Goal: Find specific page/section: Find specific page/section

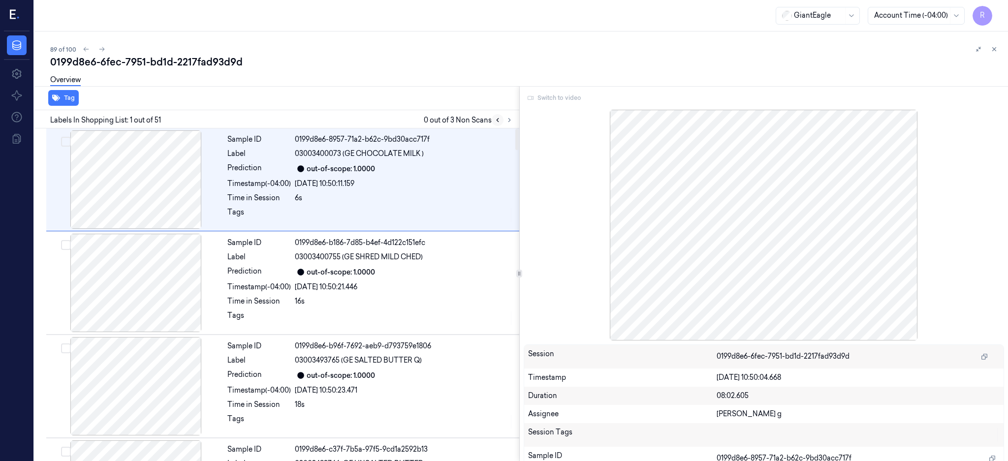
click at [504, 121] on button at bounding box center [498, 120] width 12 height 12
click at [513, 121] on icon at bounding box center [509, 120] width 7 height 7
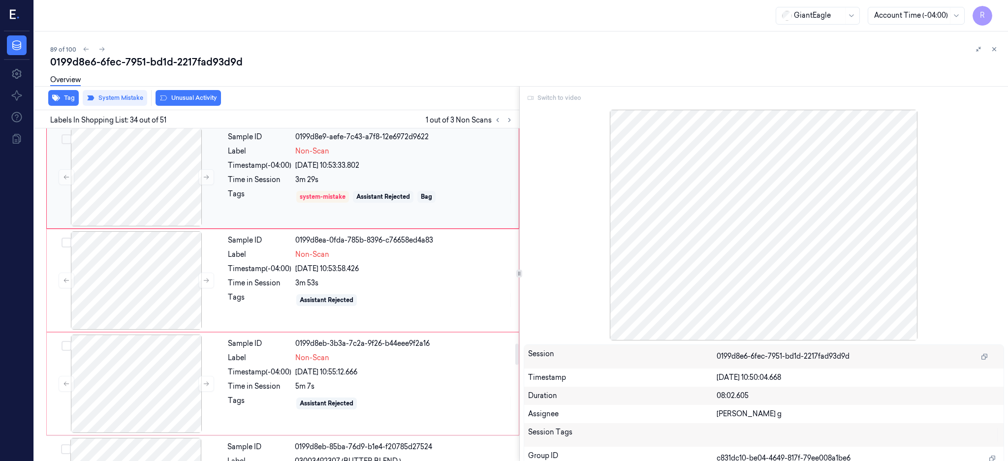
scroll to position [3430, 0]
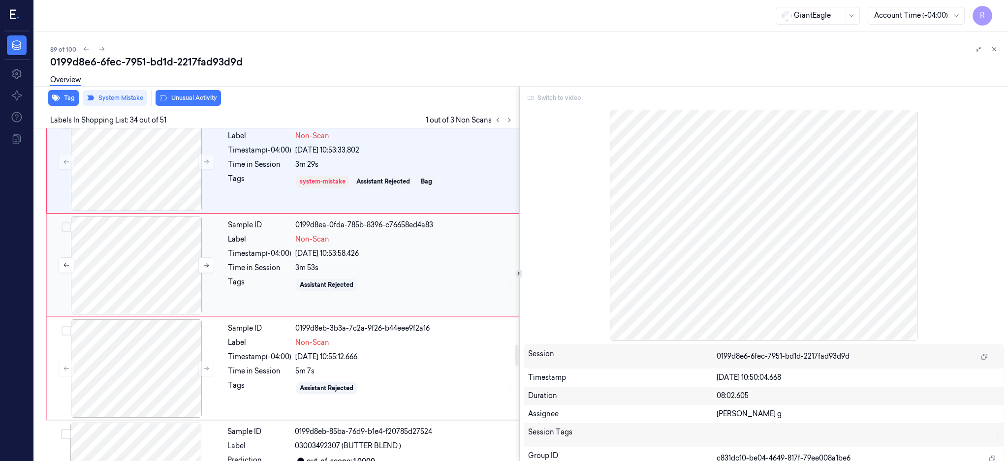
click at [150, 259] on div at bounding box center [136, 265] width 175 height 98
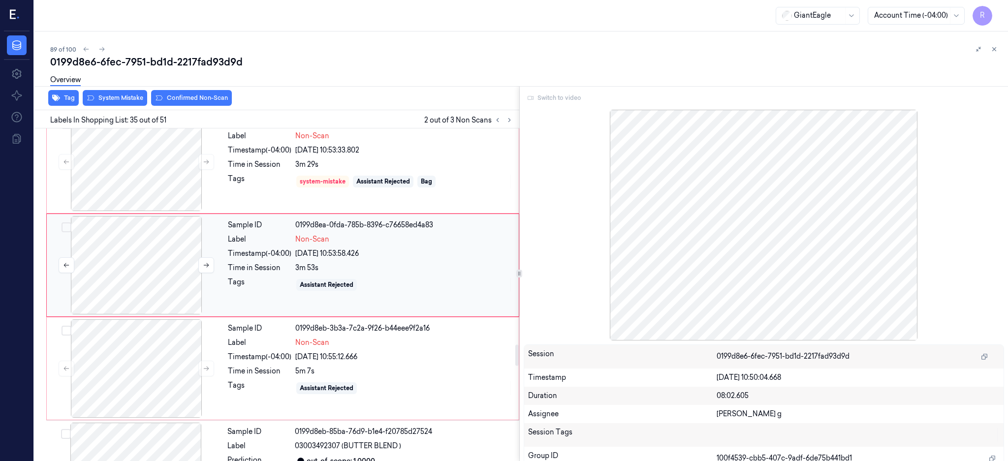
scroll to position [3402, 0]
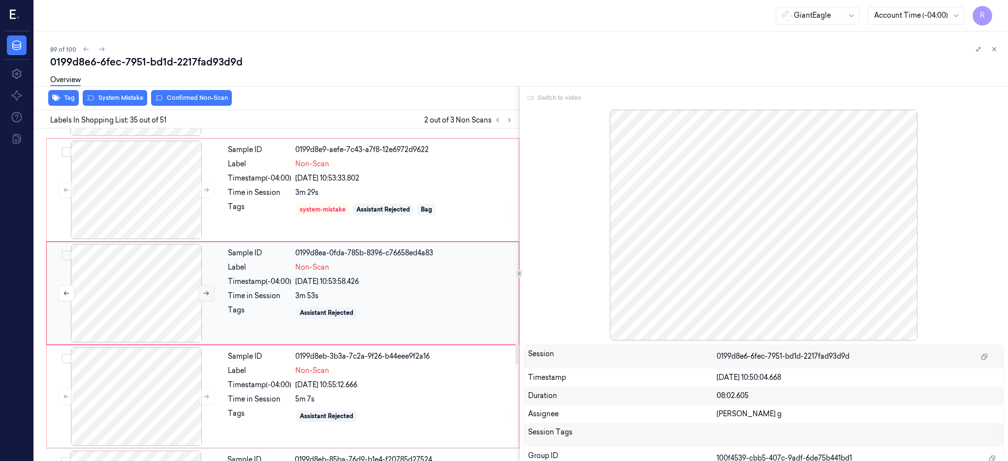
click at [206, 294] on icon at bounding box center [206, 293] width 7 height 7
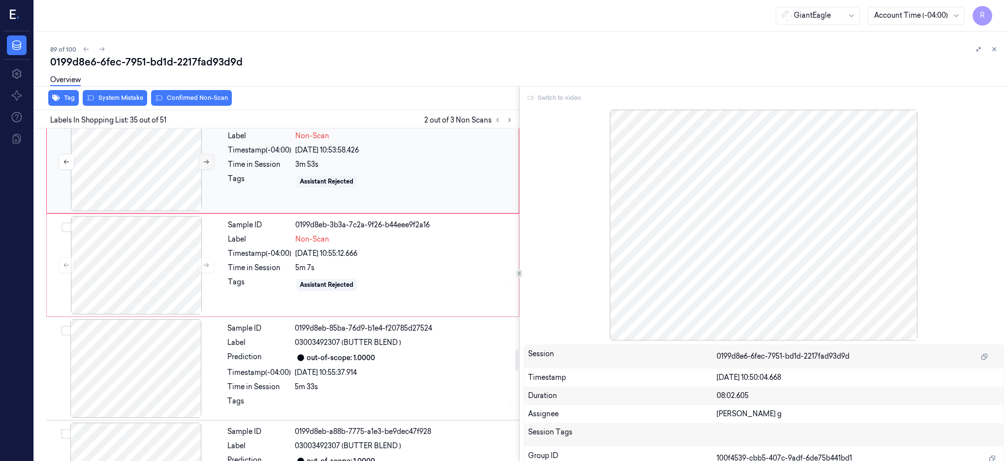
scroll to position [3468, 0]
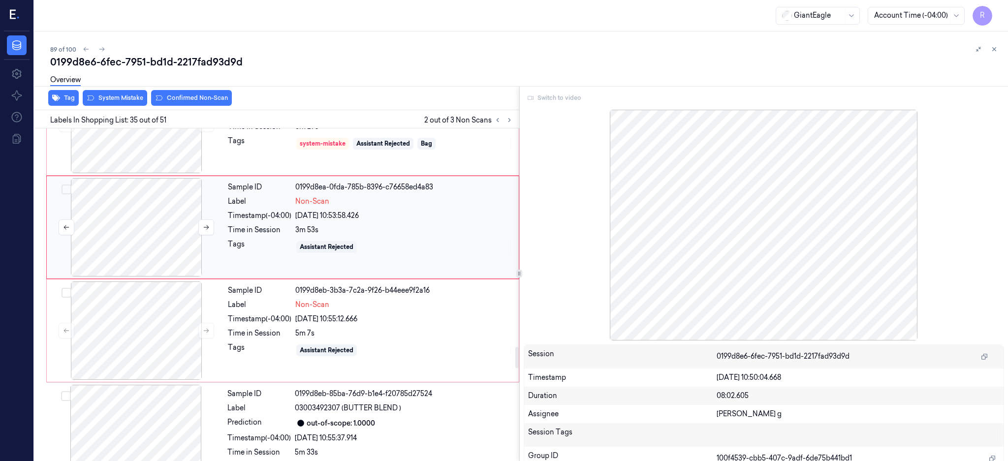
click at [167, 249] on div at bounding box center [136, 227] width 175 height 98
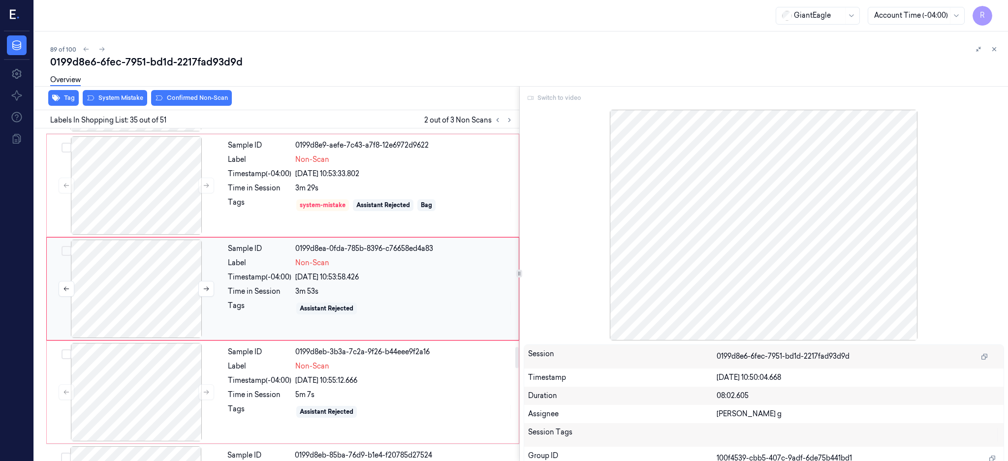
scroll to position [3402, 0]
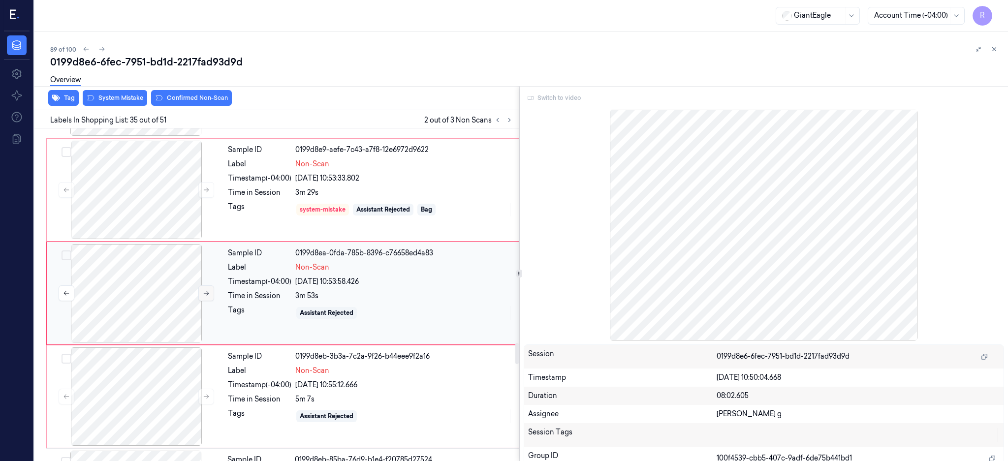
click at [205, 291] on button at bounding box center [206, 294] width 16 height 16
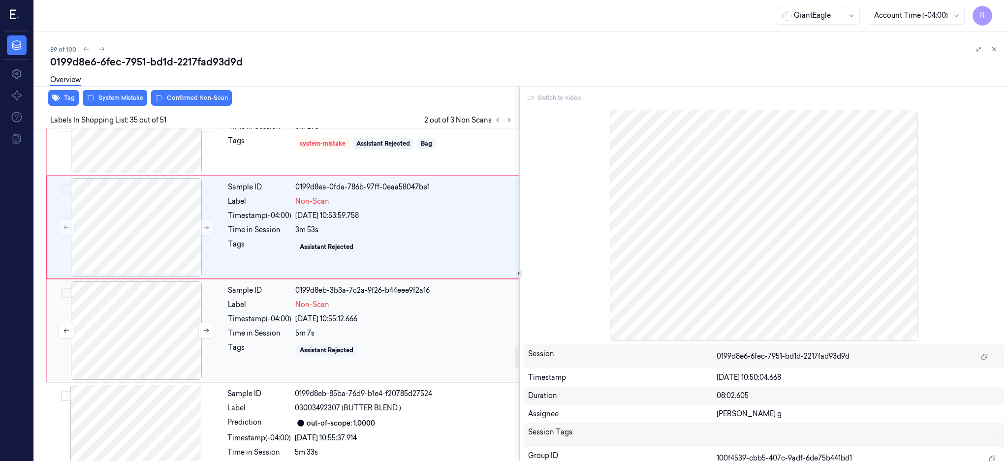
click at [184, 309] on div at bounding box center [136, 331] width 175 height 98
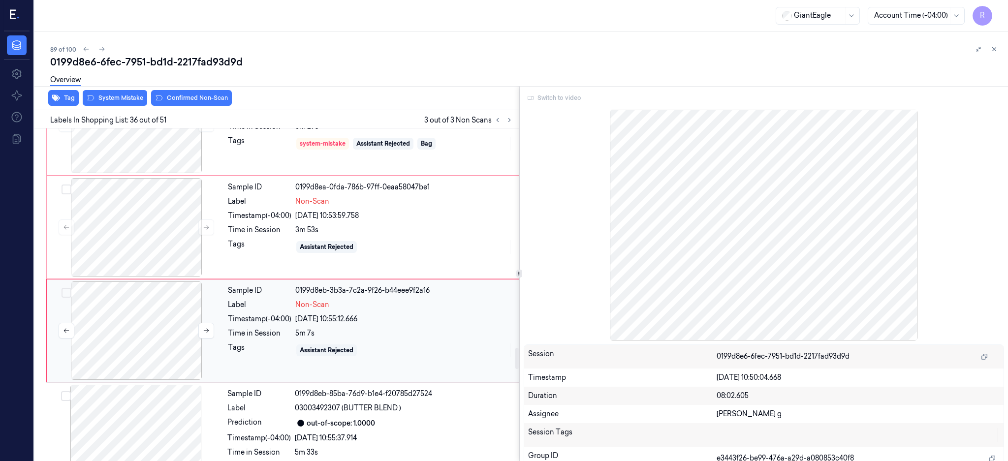
scroll to position [3506, 0]
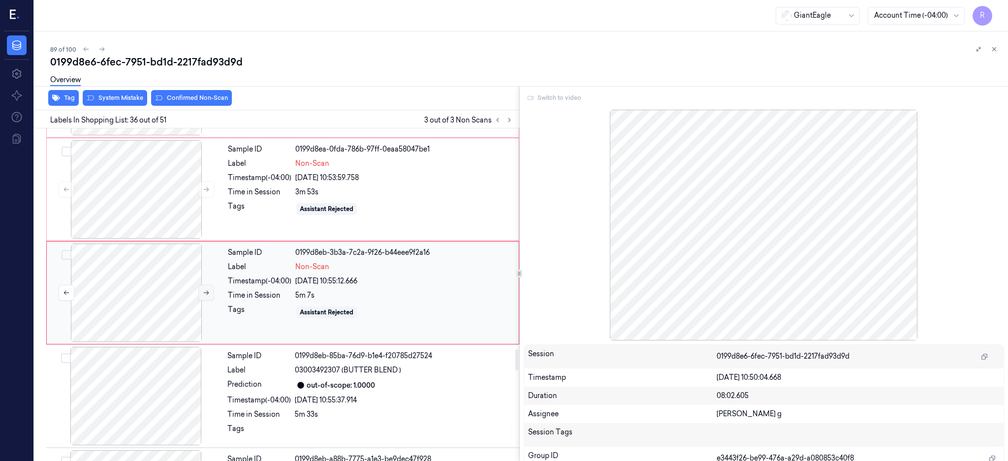
click at [213, 299] on button at bounding box center [206, 293] width 16 height 16
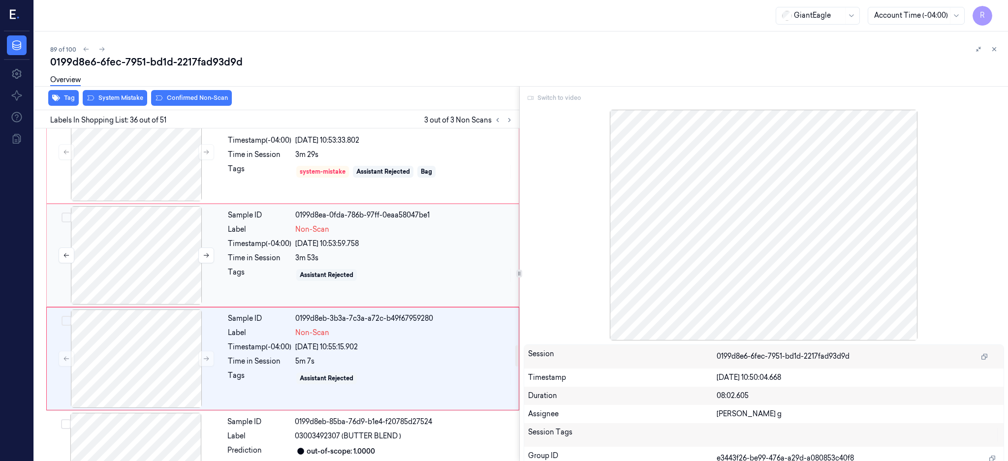
click at [160, 266] on div at bounding box center [136, 255] width 175 height 98
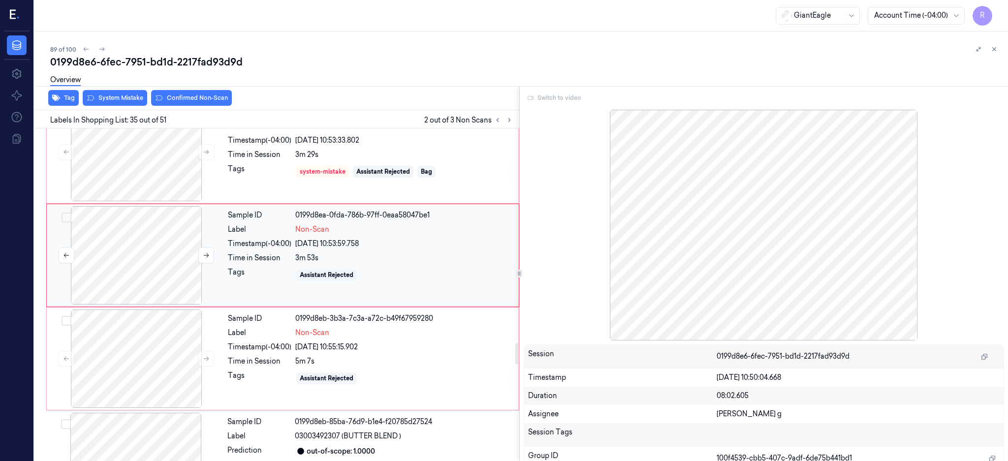
scroll to position [3402, 0]
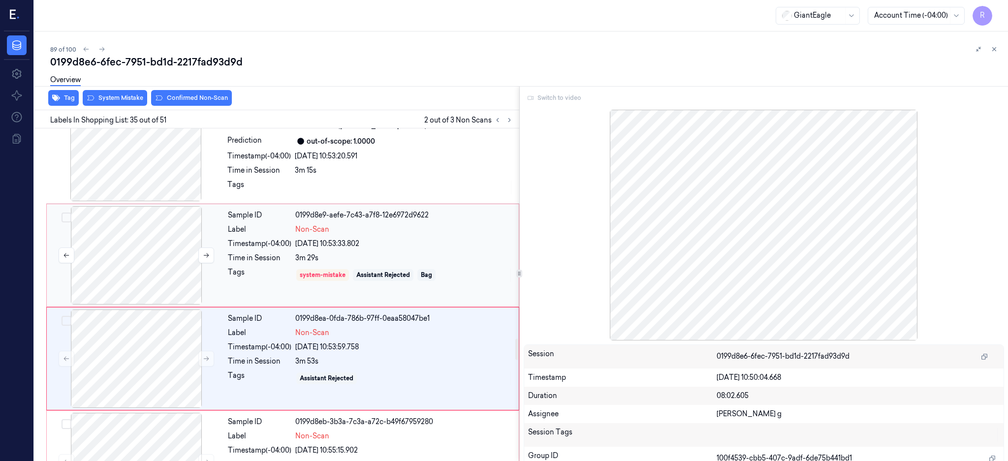
click at [179, 267] on div at bounding box center [136, 255] width 175 height 98
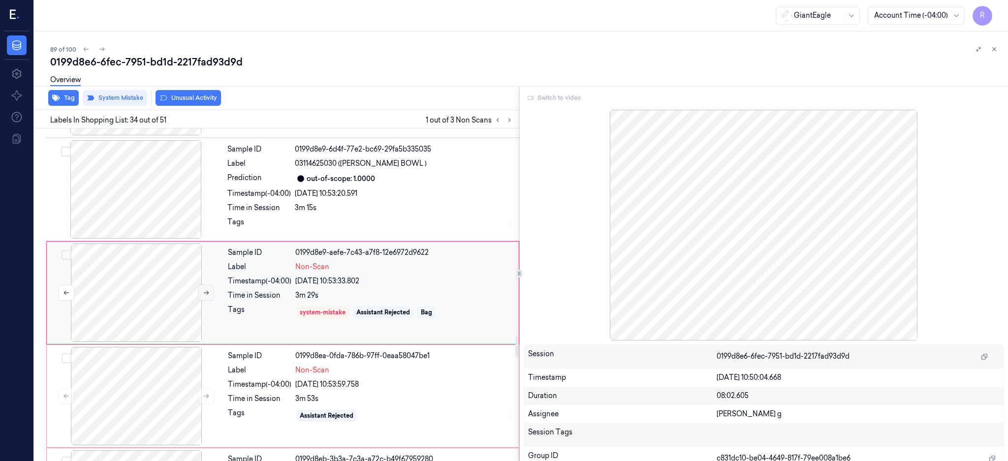
scroll to position [3299, 0]
click at [203, 299] on button at bounding box center [206, 294] width 16 height 16
click at [175, 398] on div at bounding box center [136, 397] width 175 height 98
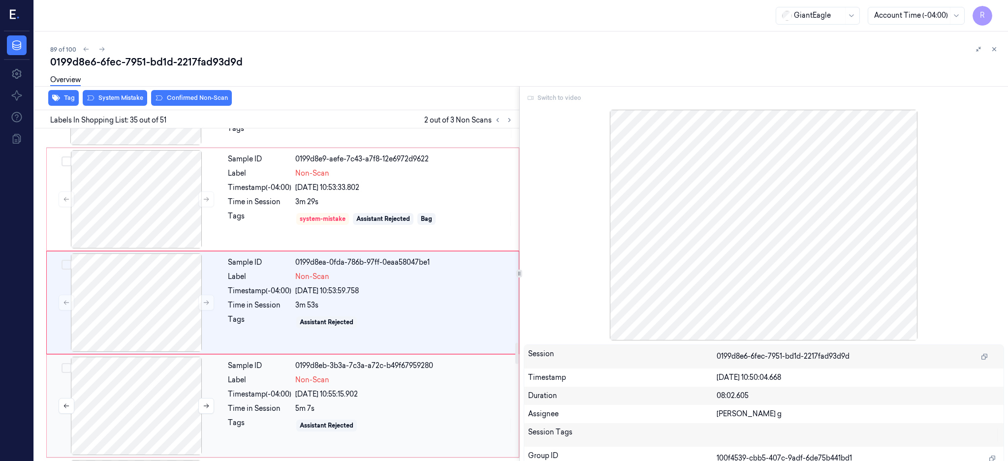
scroll to position [3402, 0]
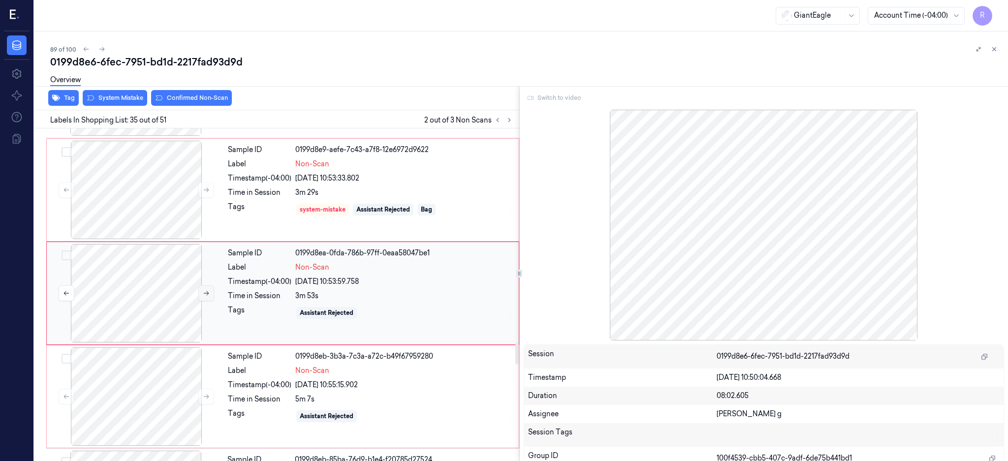
click at [208, 296] on icon at bounding box center [206, 293] width 7 height 7
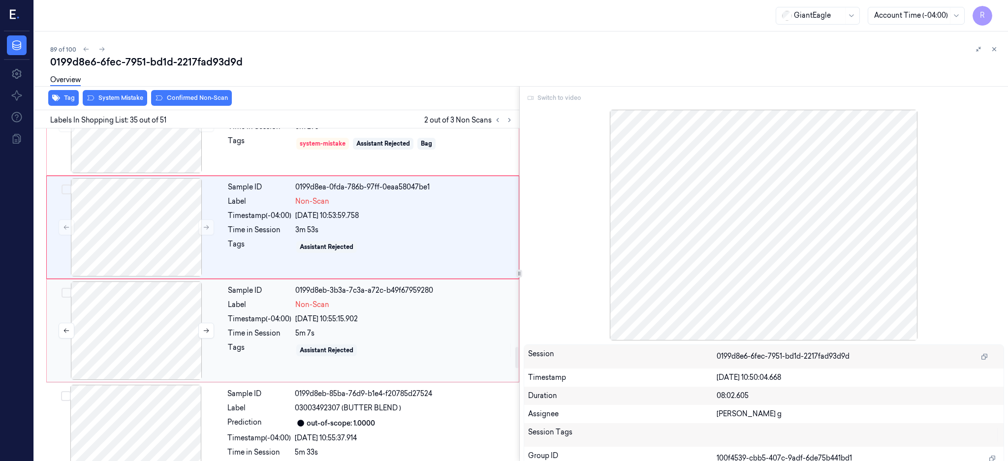
click at [179, 342] on div at bounding box center [136, 331] width 175 height 98
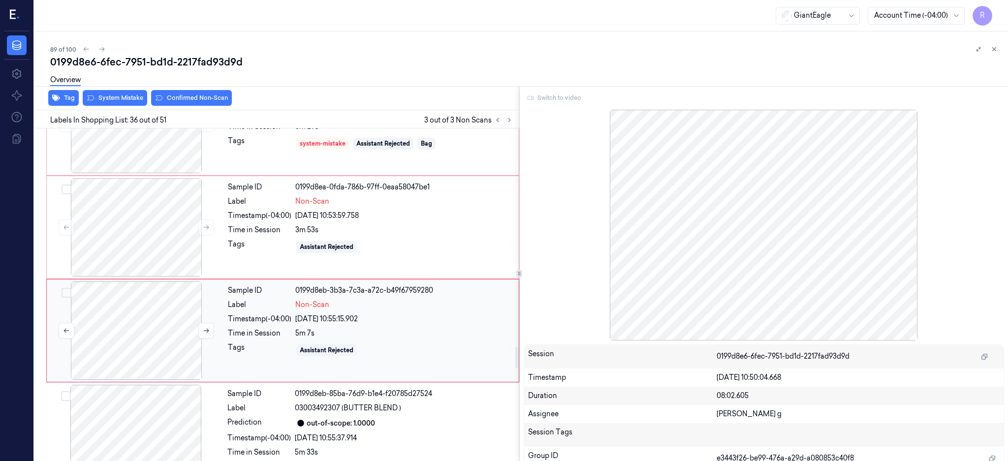
scroll to position [3506, 0]
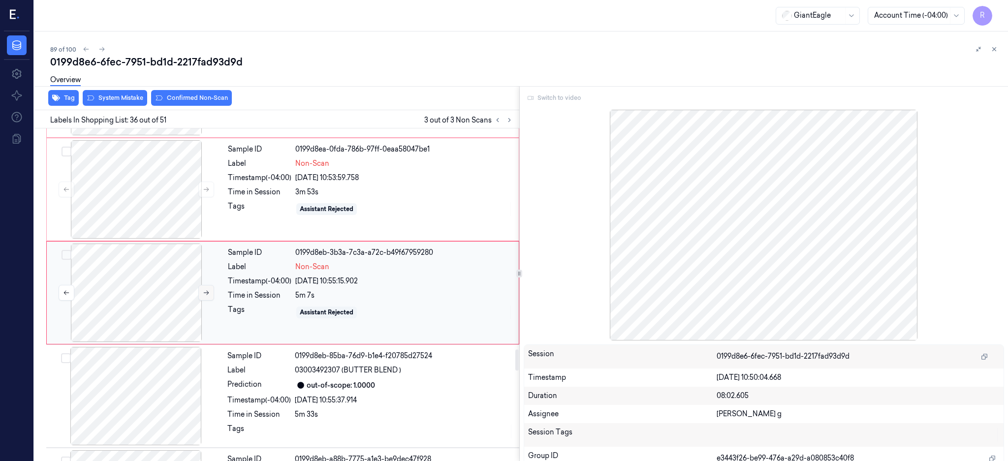
click at [210, 294] on button at bounding box center [206, 293] width 16 height 16
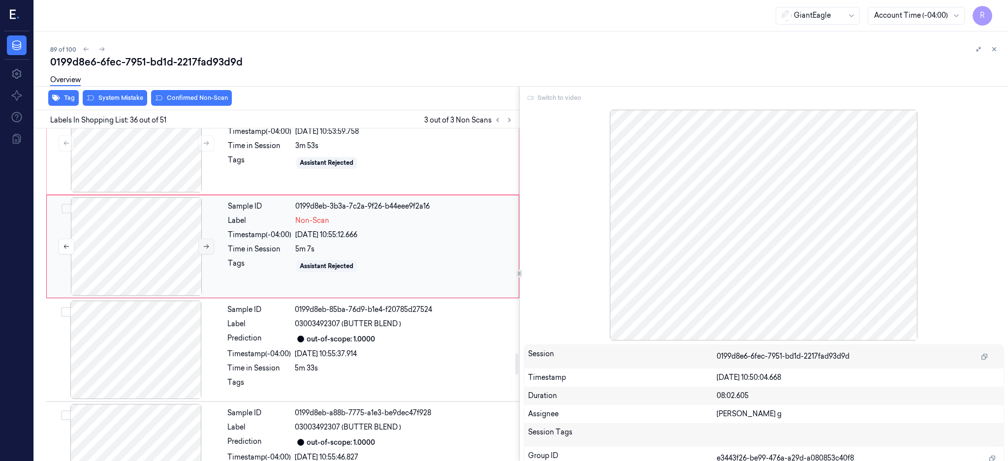
scroll to position [3571, 0]
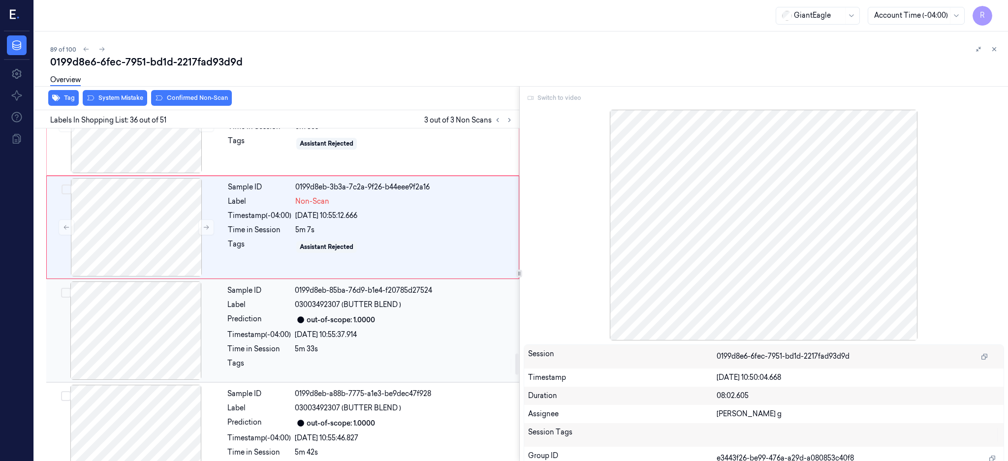
click at [165, 334] on div at bounding box center [135, 331] width 175 height 98
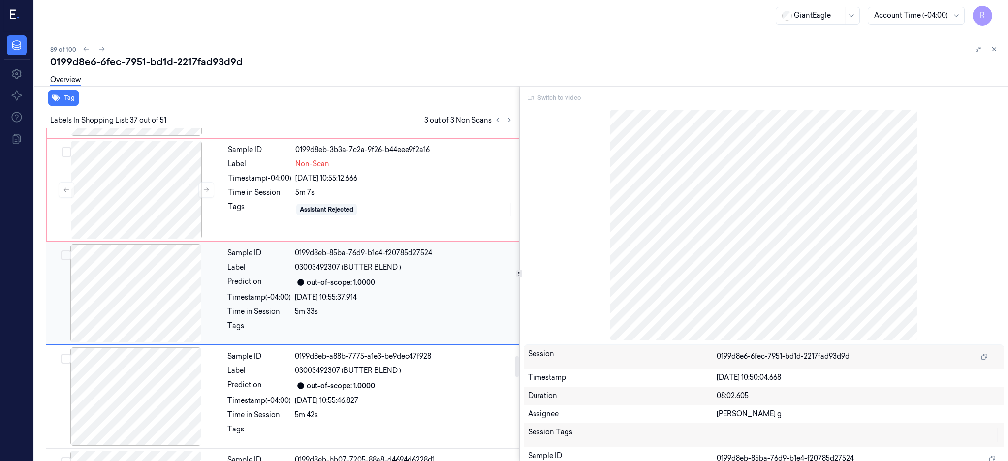
scroll to position [3609, 0]
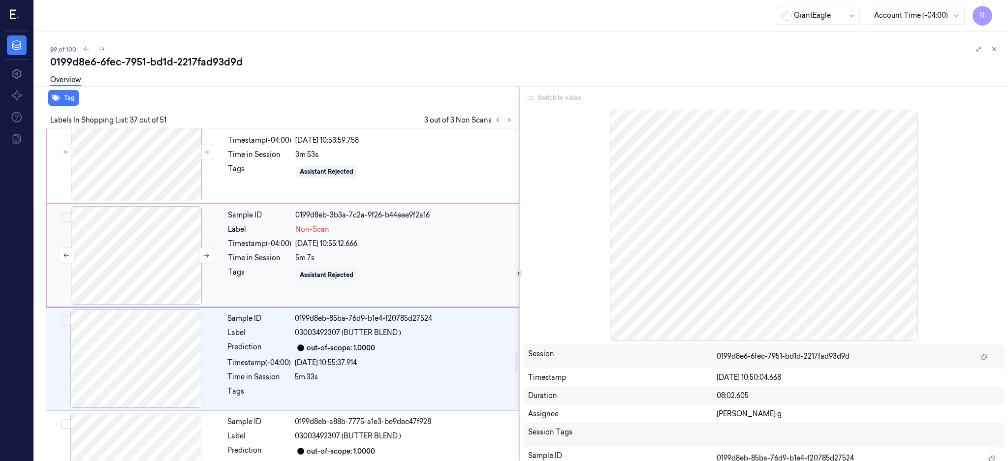
click at [153, 270] on div at bounding box center [136, 255] width 175 height 98
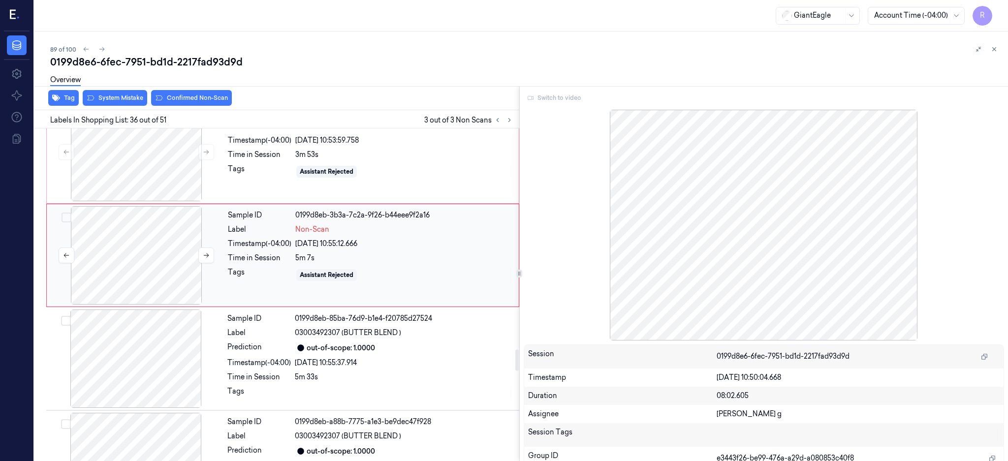
scroll to position [3506, 0]
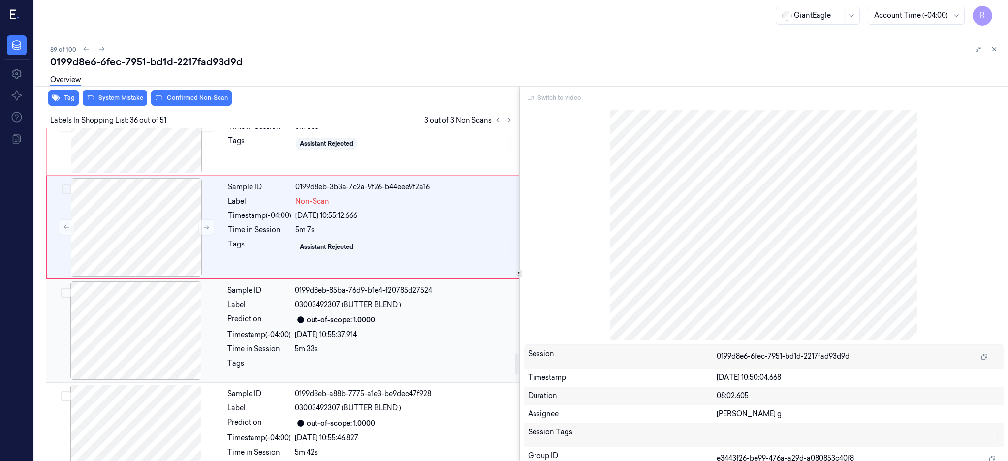
click at [142, 298] on div at bounding box center [135, 331] width 175 height 98
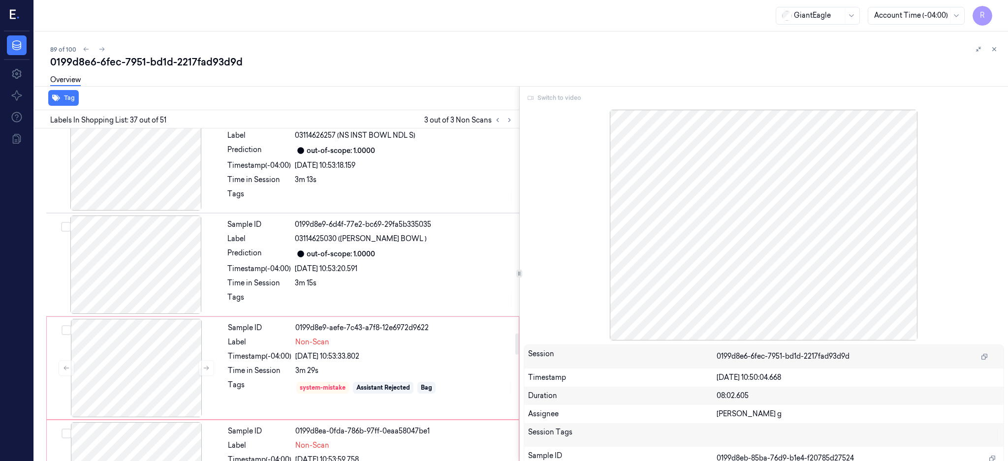
scroll to position [3215, 0]
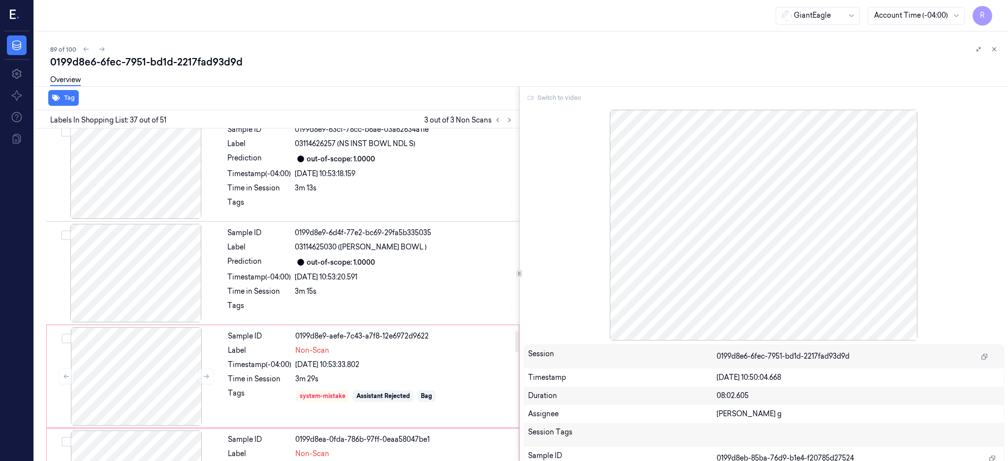
click at [142, 298] on div at bounding box center [135, 273] width 175 height 98
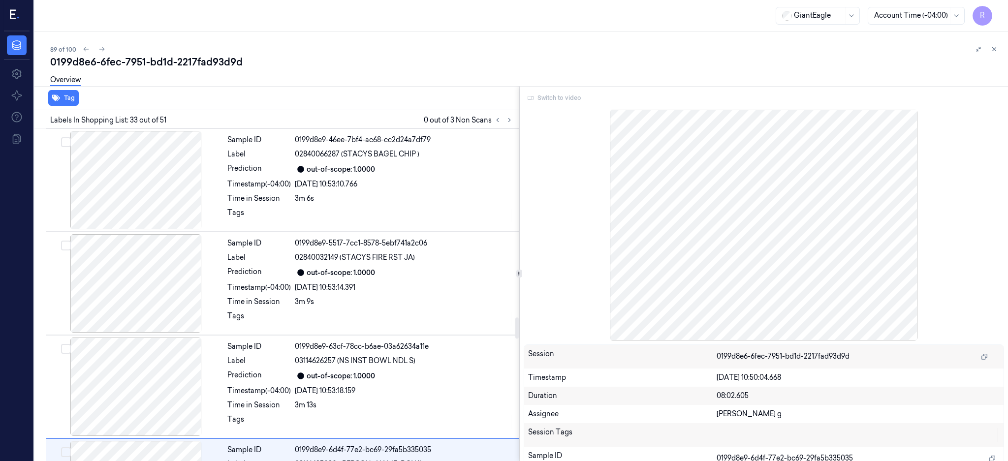
click at [142, 298] on div at bounding box center [135, 283] width 175 height 98
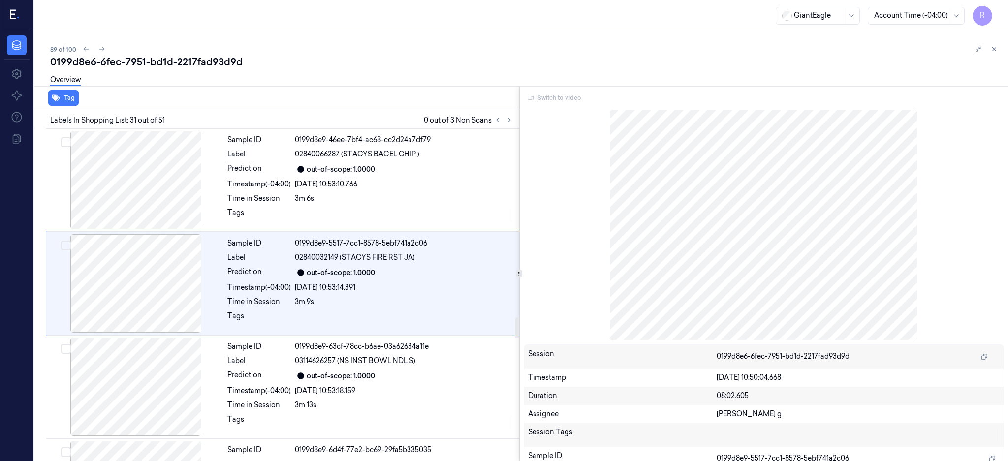
scroll to position [2988, 0]
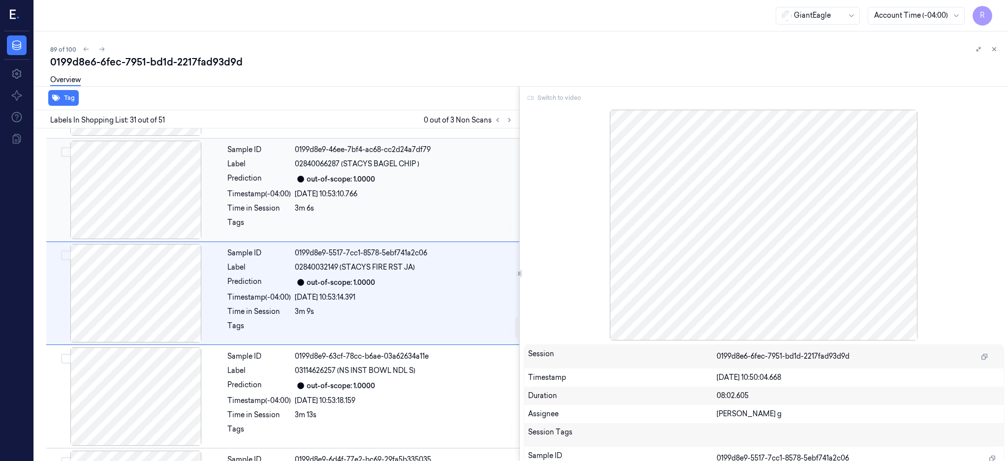
click at [168, 193] on div at bounding box center [135, 190] width 175 height 98
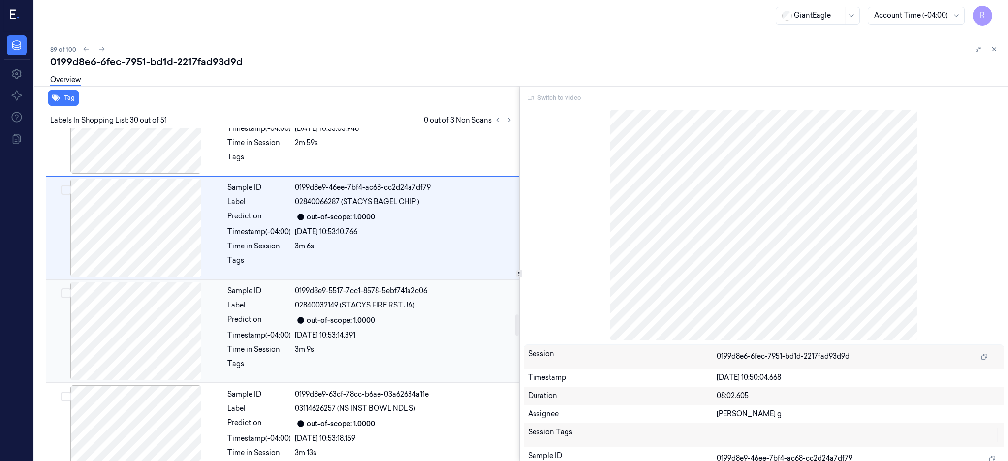
click at [169, 338] on div at bounding box center [135, 331] width 175 height 98
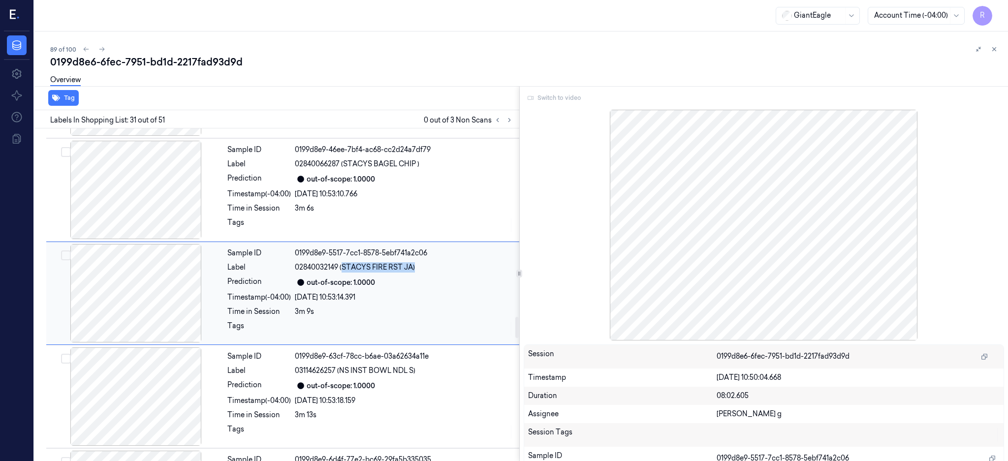
drag, startPoint x: 343, startPoint y: 272, endPoint x: 423, endPoint y: 274, distance: 80.3
click at [423, 273] on div "02840032149 (STACYS FIRE RST JA)" at bounding box center [404, 267] width 219 height 10
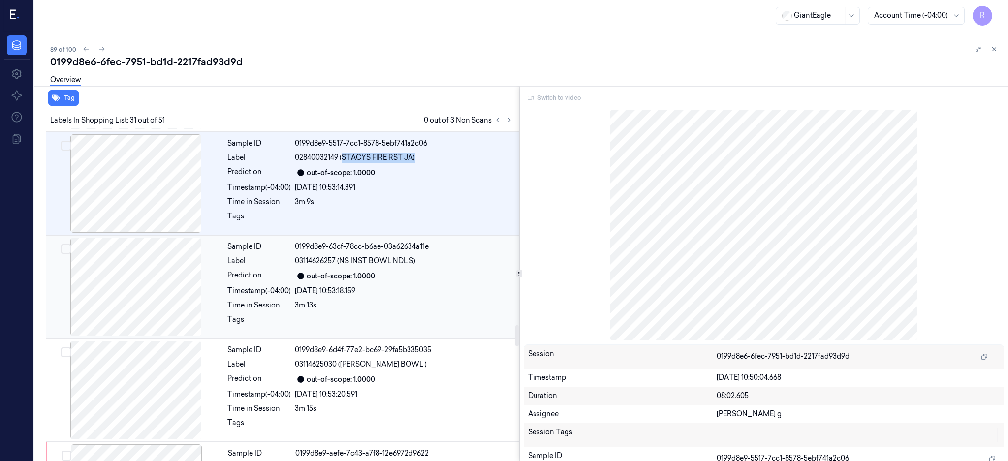
scroll to position [3120, 0]
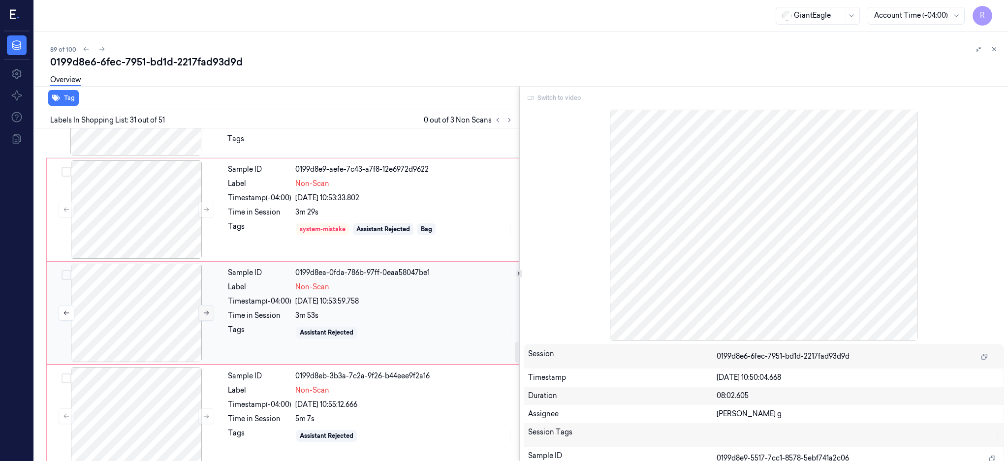
drag, startPoint x: 152, startPoint y: 305, endPoint x: 204, endPoint y: 320, distance: 54.4
click at [151, 305] on div at bounding box center [136, 313] width 175 height 98
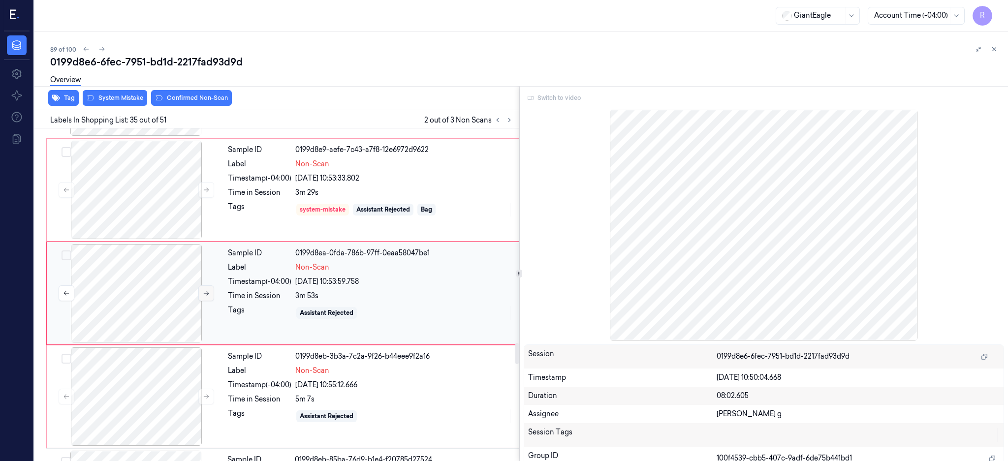
click at [201, 299] on button at bounding box center [206, 294] width 16 height 16
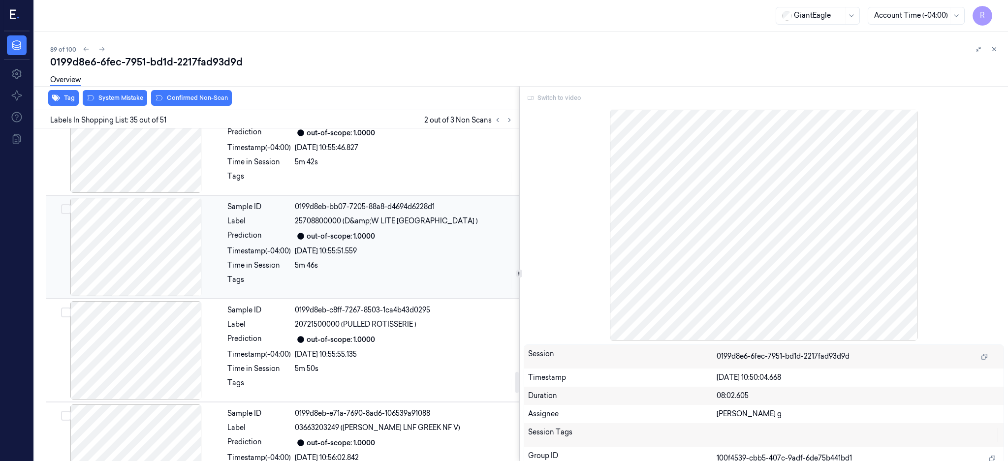
click at [169, 278] on div at bounding box center [135, 247] width 175 height 98
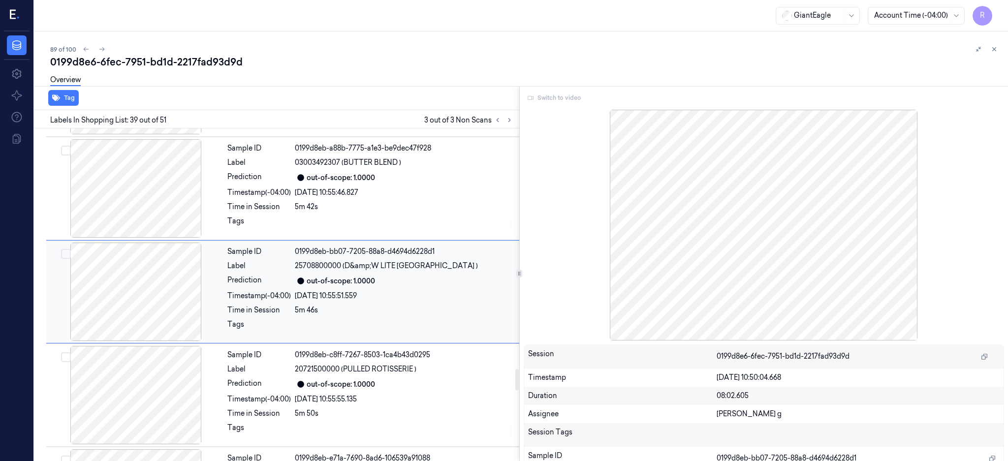
scroll to position [3816, 0]
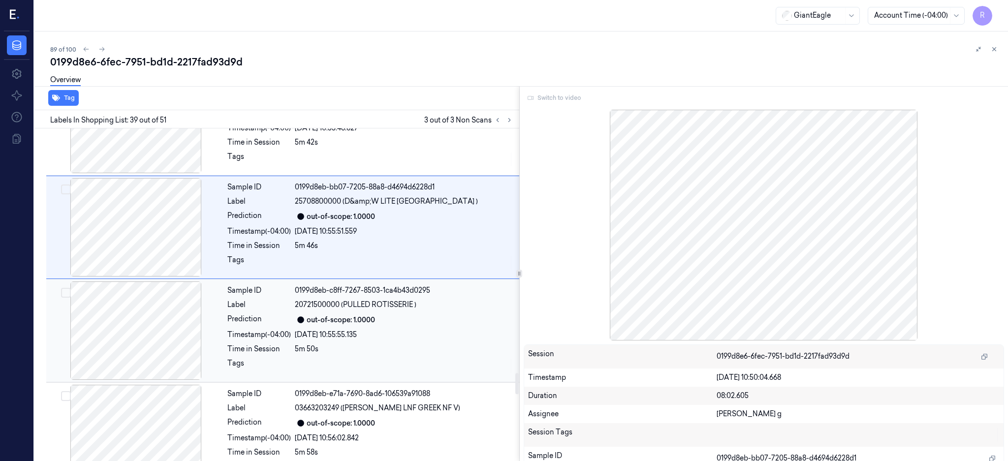
click at [181, 315] on div at bounding box center [135, 331] width 175 height 98
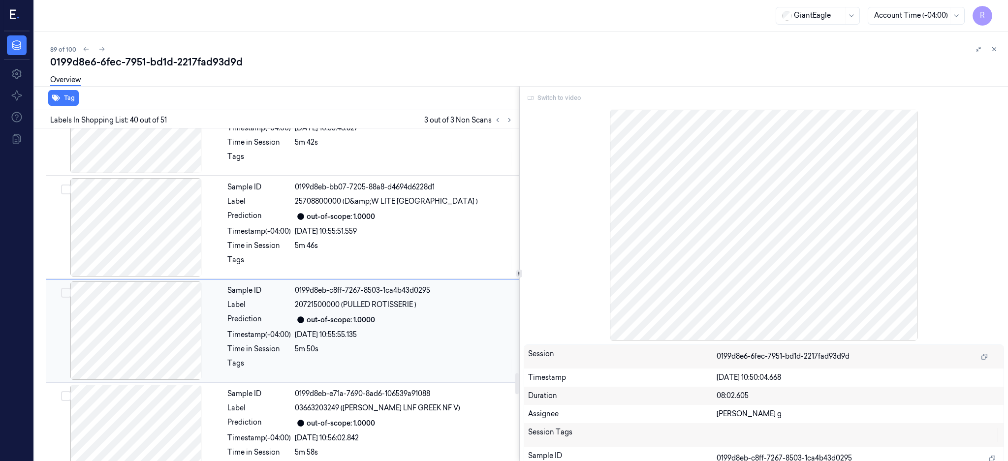
scroll to position [3919, 0]
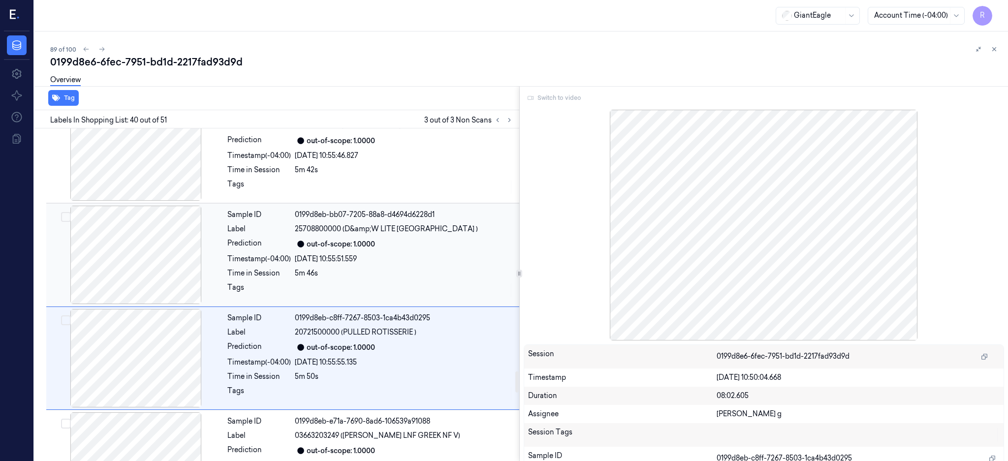
click at [189, 248] on div at bounding box center [135, 255] width 175 height 98
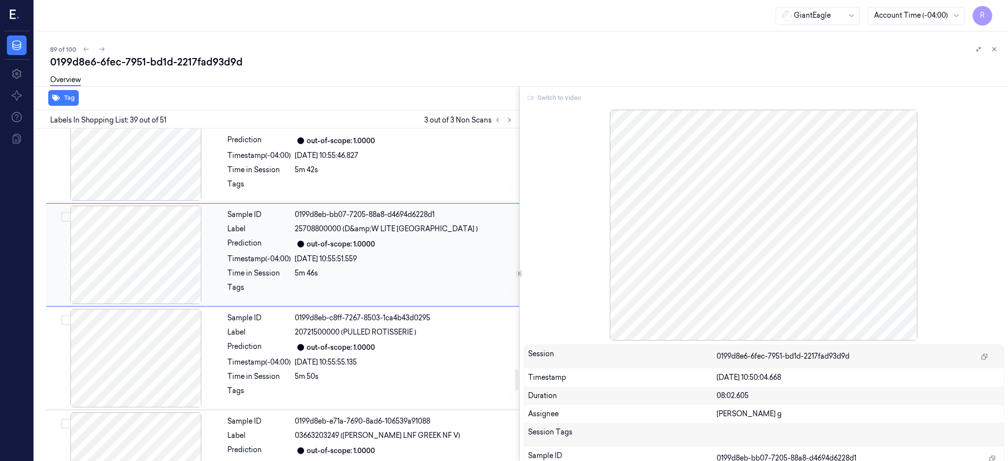
scroll to position [3816, 0]
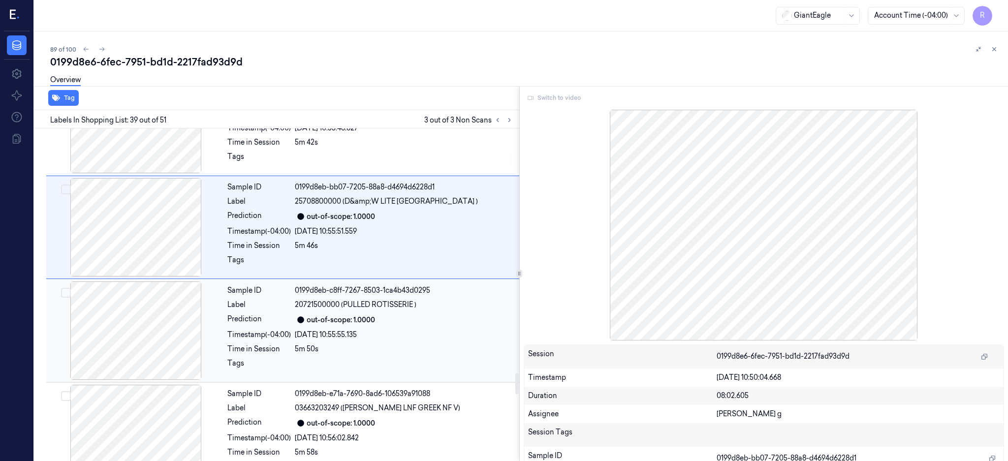
click at [179, 288] on div at bounding box center [135, 331] width 175 height 98
click at [177, 314] on div at bounding box center [135, 331] width 175 height 98
click at [177, 314] on div at bounding box center [135, 330] width 175 height 98
click at [162, 351] on div at bounding box center [135, 330] width 175 height 98
click at [161, 361] on div at bounding box center [135, 330] width 175 height 98
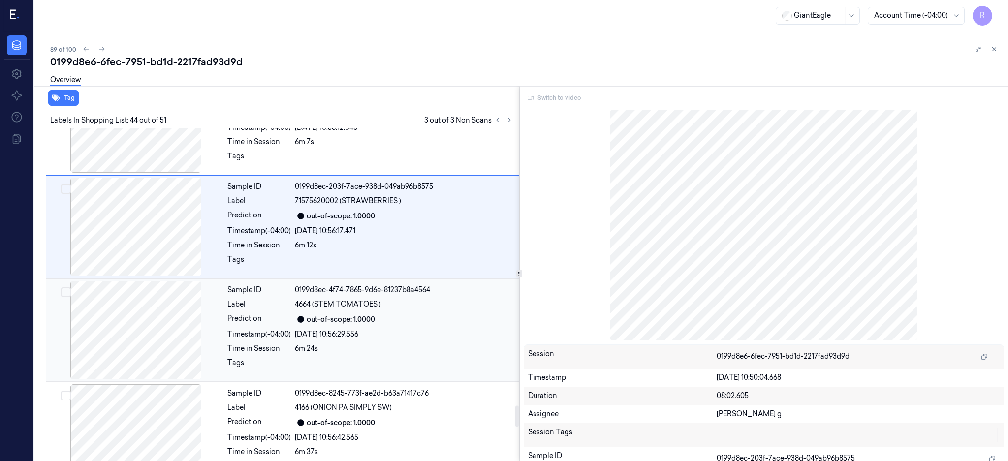
click at [161, 364] on div at bounding box center [135, 330] width 175 height 98
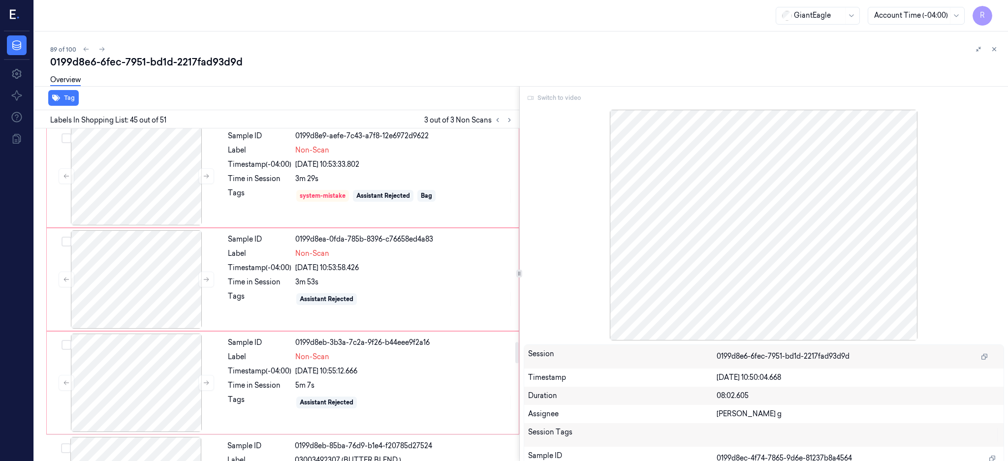
scroll to position [3386, 0]
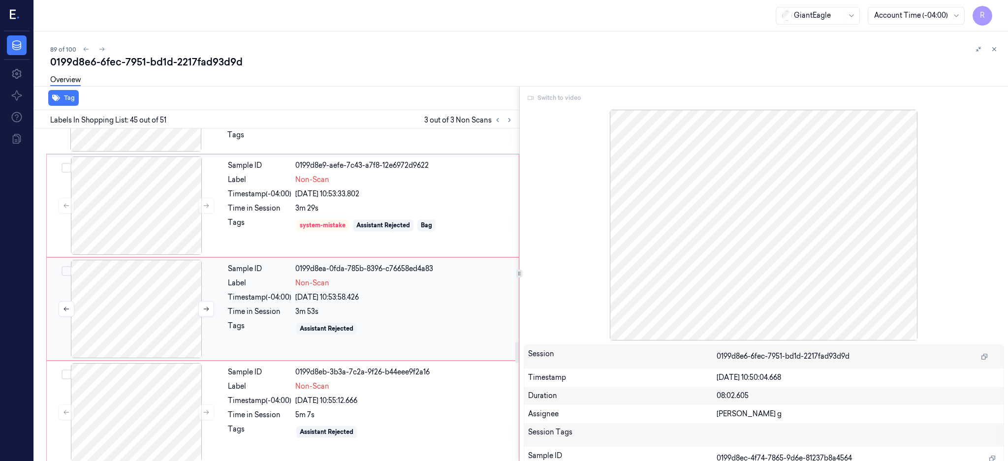
click at [140, 317] on div at bounding box center [136, 309] width 175 height 98
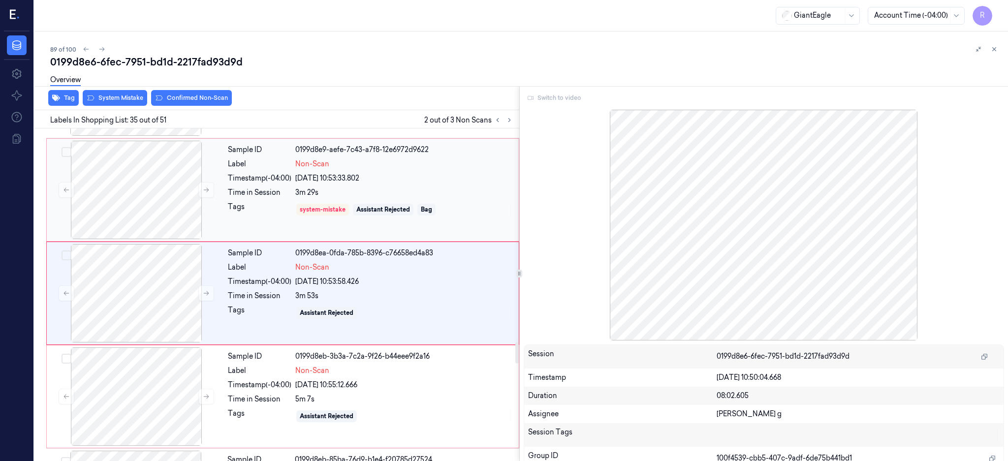
scroll to position [3271, 0]
